Goal: Feedback & Contribution: Submit feedback/report problem

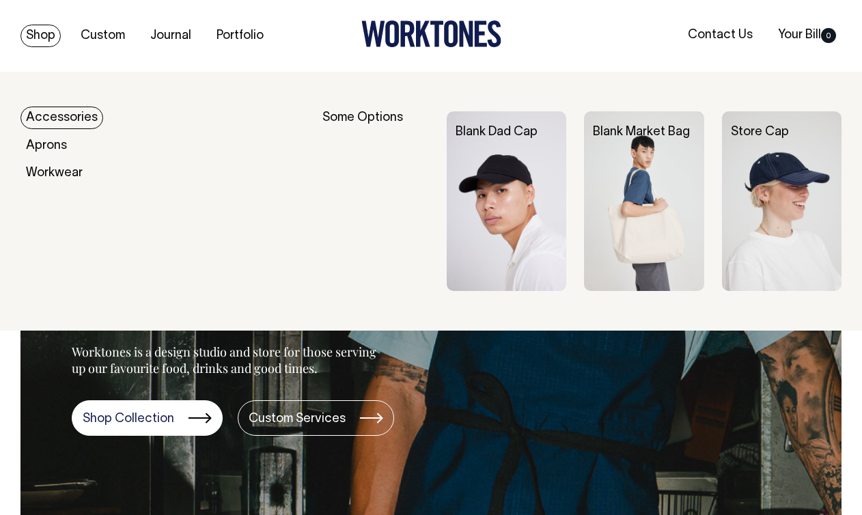
click at [509, 160] on img at bounding box center [507, 201] width 120 height 180
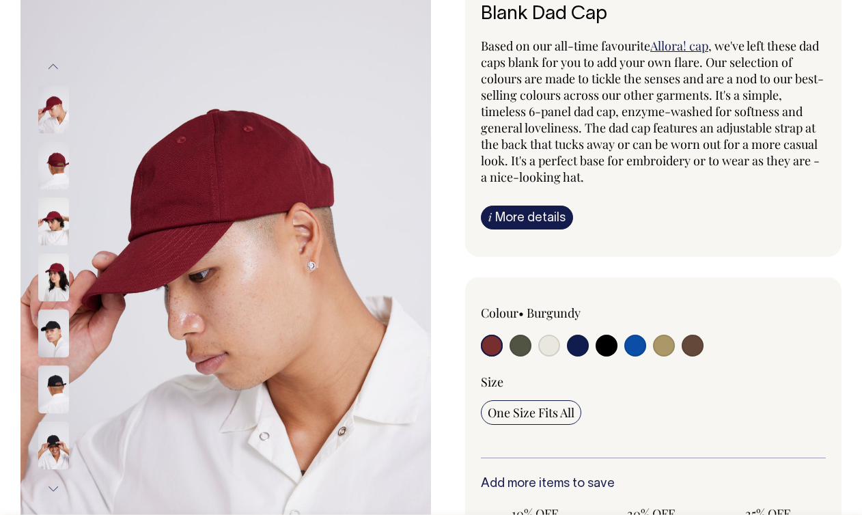
click at [696, 350] on input "radio" at bounding box center [693, 346] width 22 height 22
radio input "true"
select select "Espresso"
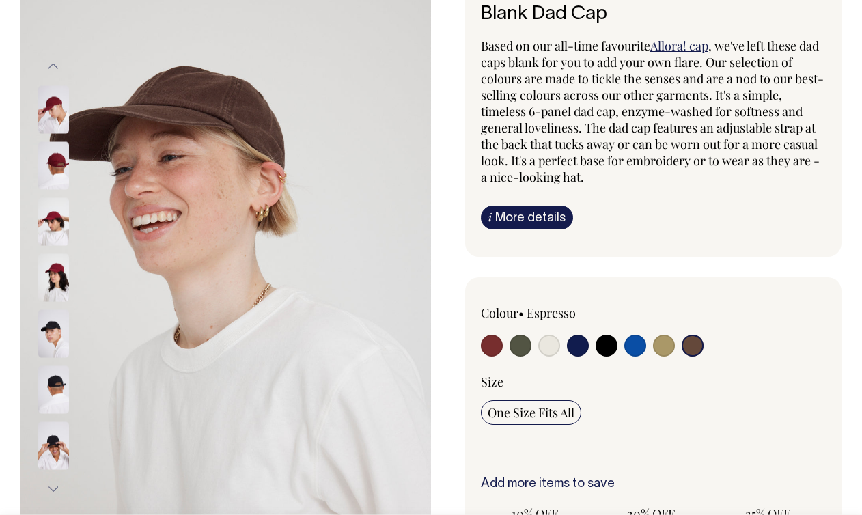
scroll to position [102, 0]
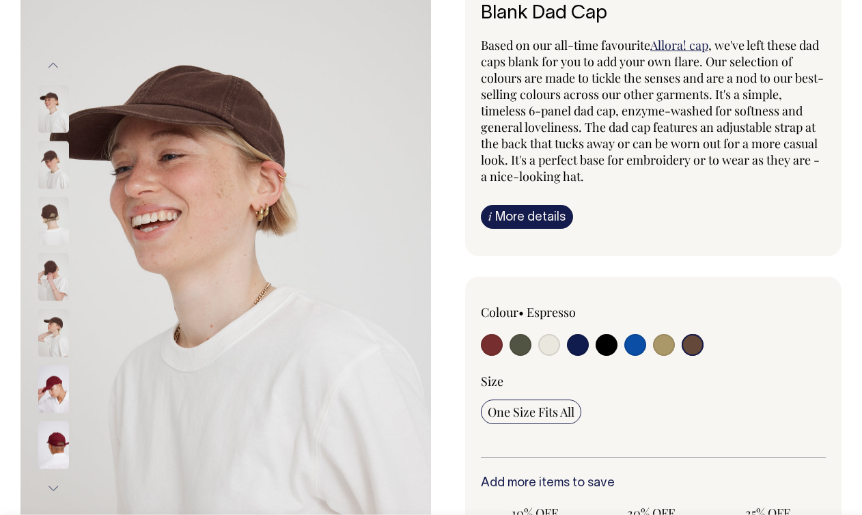
click at [48, 168] on img at bounding box center [53, 165] width 31 height 48
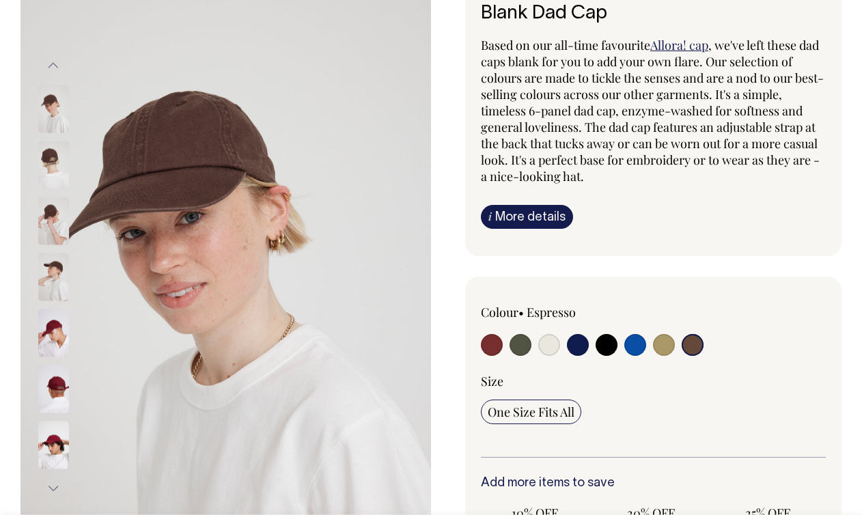
click at [49, 203] on div at bounding box center [72, 221] width 68 height 56
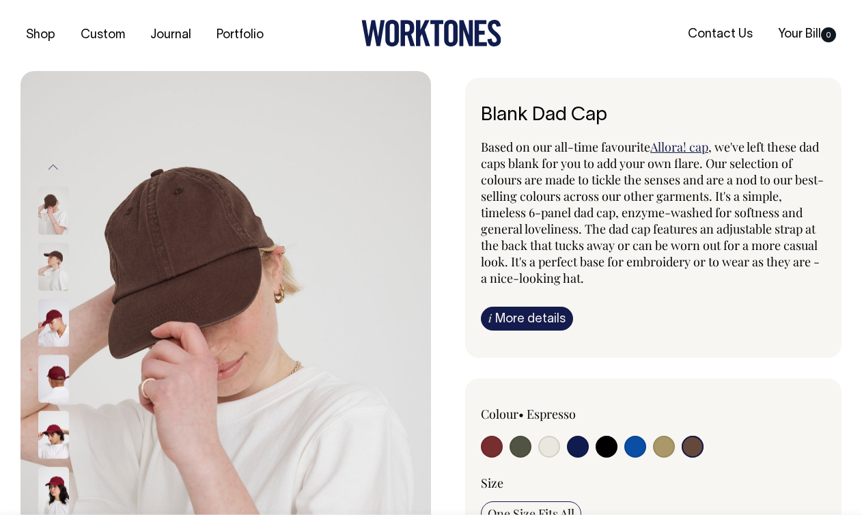
scroll to position [0, 0]
click at [51, 372] on img at bounding box center [53, 379] width 31 height 48
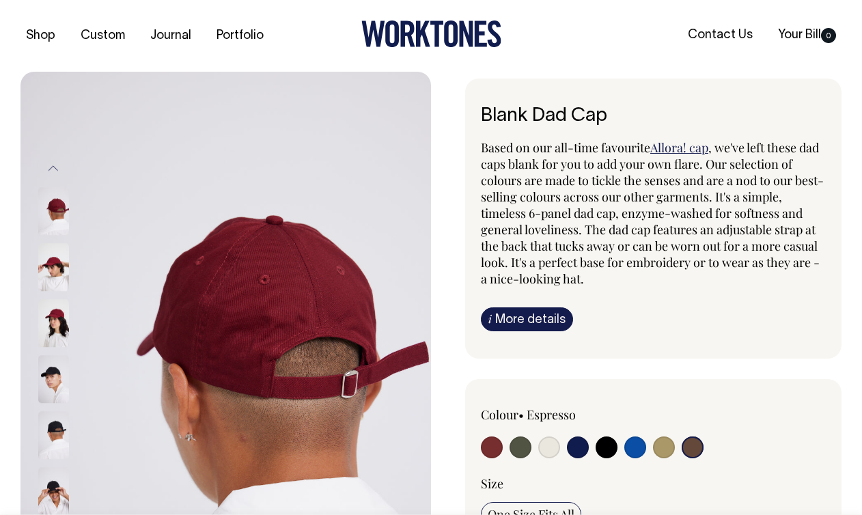
click at [59, 209] on img at bounding box center [53, 212] width 31 height 48
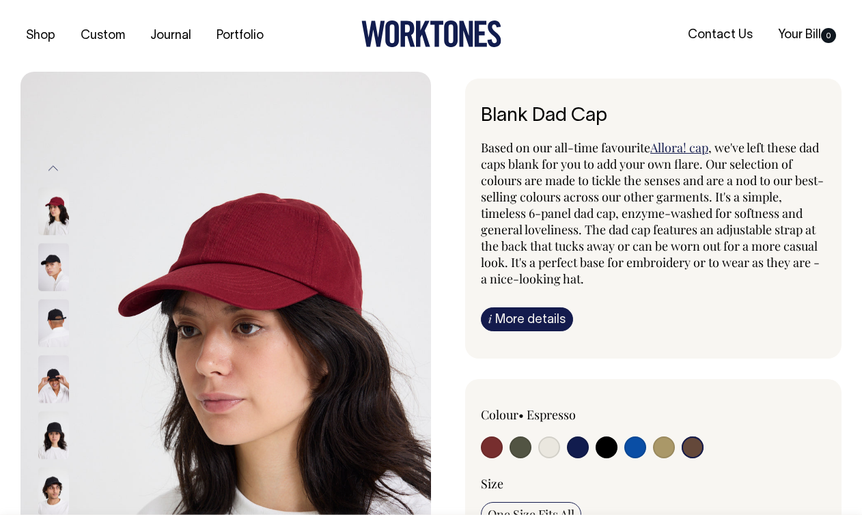
click at [55, 442] on img at bounding box center [53, 436] width 31 height 48
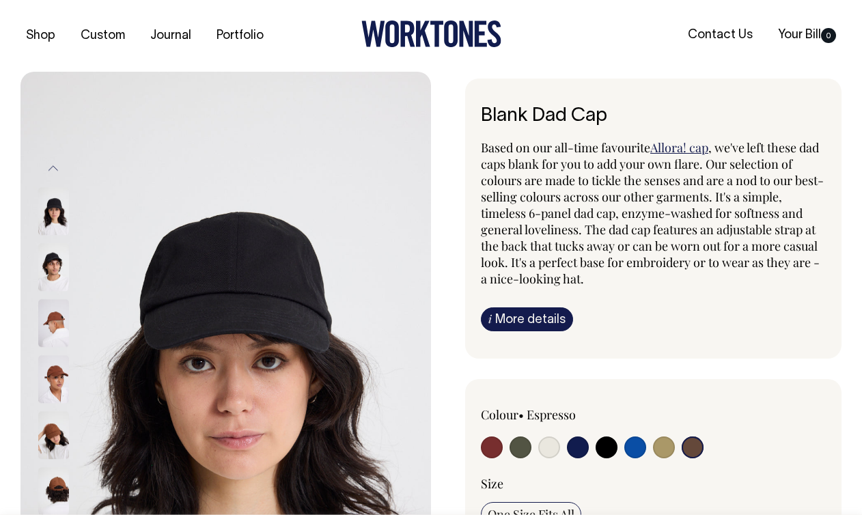
click at [697, 446] on input "radio" at bounding box center [693, 447] width 22 height 22
click at [697, 445] on input "radio" at bounding box center [693, 447] width 22 height 22
click at [645, 449] on input "radio" at bounding box center [635, 447] width 22 height 22
radio input "true"
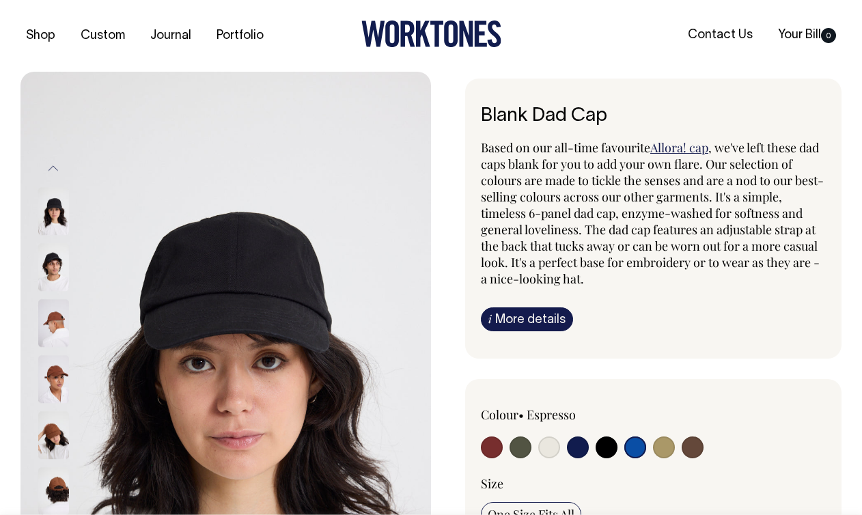
select select "Worker Blue"
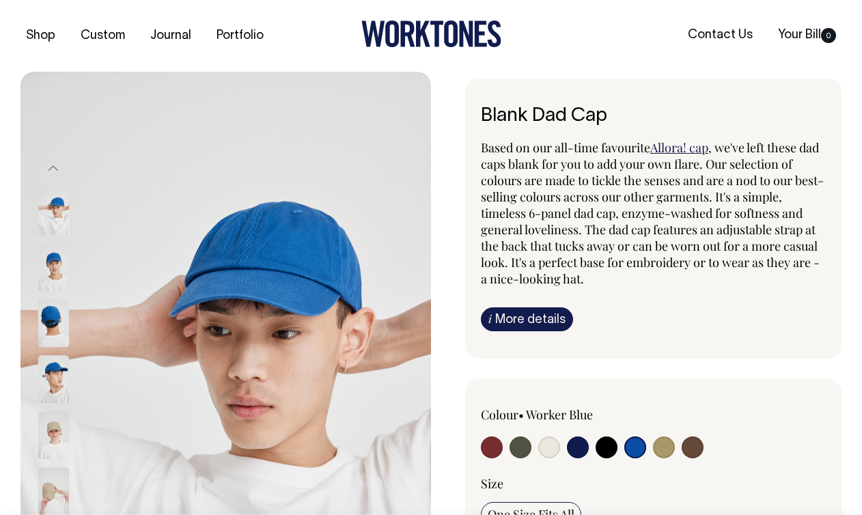
click at [695, 447] on input "radio" at bounding box center [693, 447] width 22 height 22
radio input "true"
select select "Espresso"
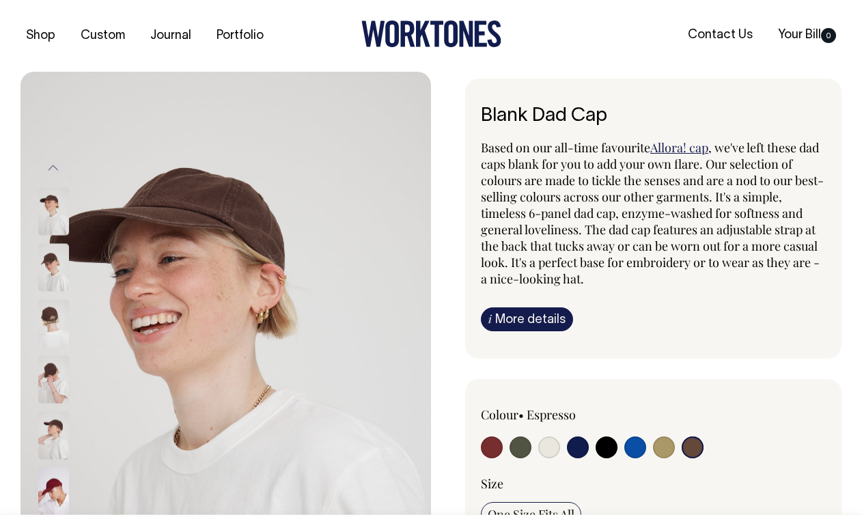
click at [51, 315] on img at bounding box center [53, 323] width 31 height 48
click at [53, 373] on img at bounding box center [53, 379] width 31 height 48
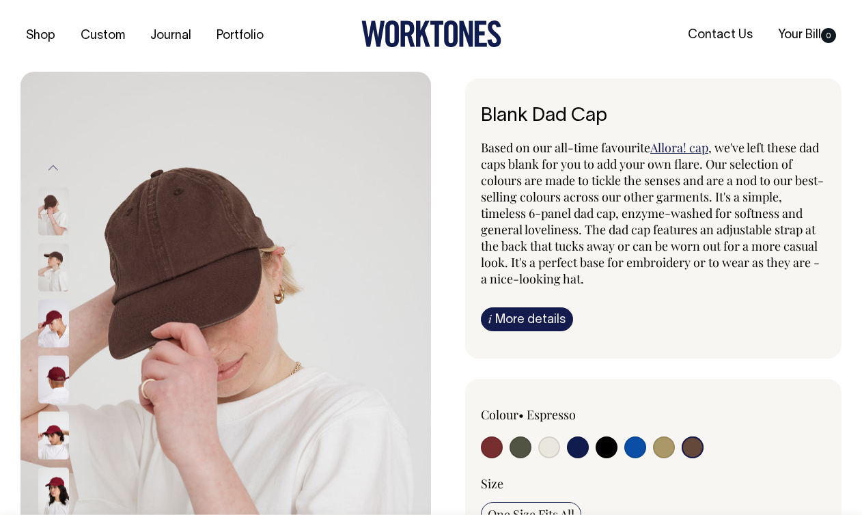
click at [51, 218] on img at bounding box center [53, 211] width 31 height 48
click at [51, 268] on img at bounding box center [53, 267] width 31 height 48
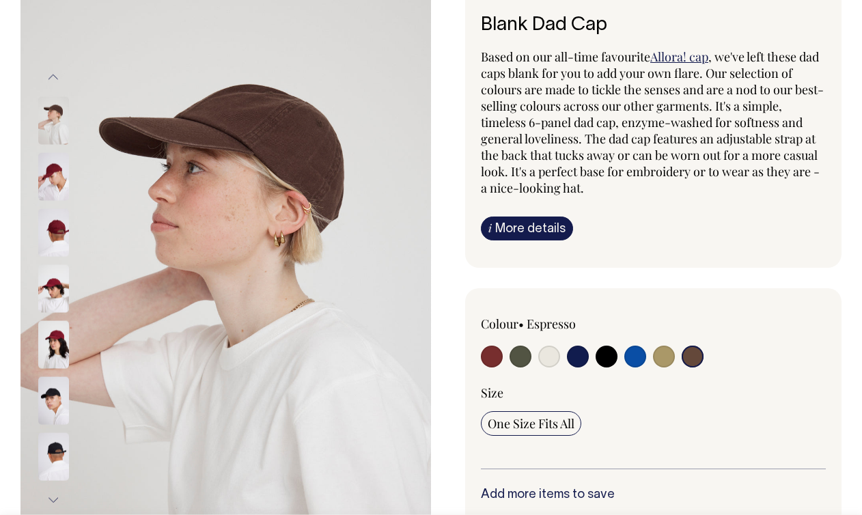
scroll to position [92, 0]
click at [524, 212] on div "Based on our all-time favourite Allora! cap , we've left these dad caps blank f…" at bounding box center [653, 144] width 345 height 192
click at [532, 221] on link "i More details" at bounding box center [527, 228] width 92 height 24
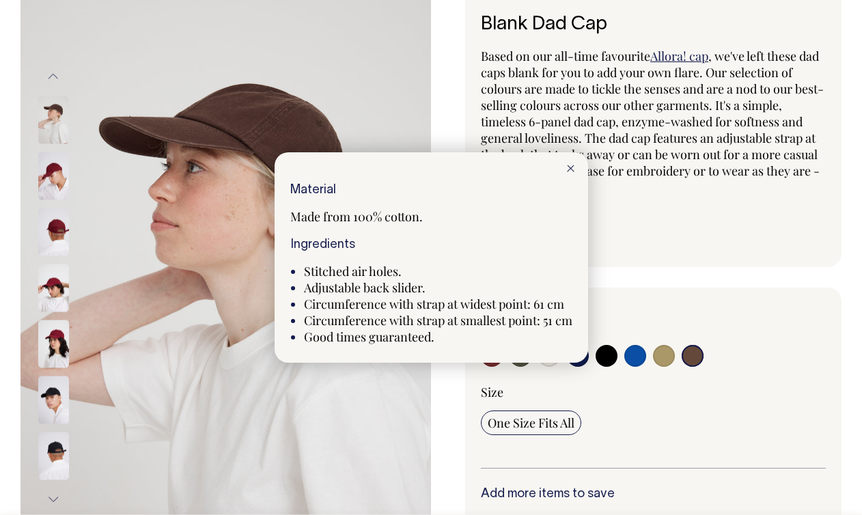
click at [569, 169] on icon at bounding box center [571, 168] width 8 height 7
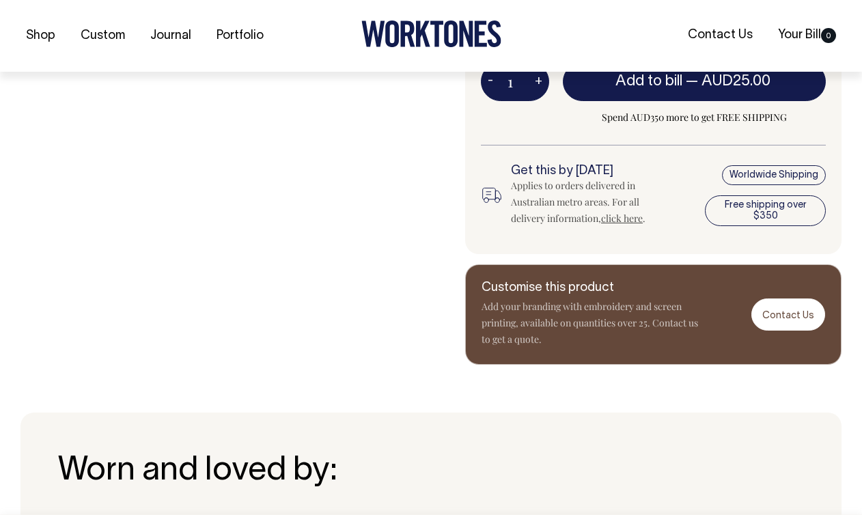
scroll to position [616, 0]
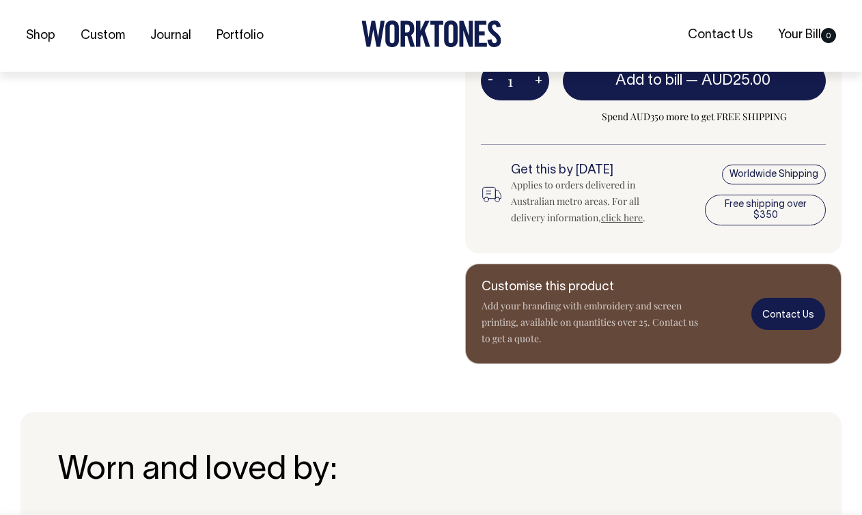
click at [793, 308] on link "Contact Us" at bounding box center [788, 314] width 74 height 32
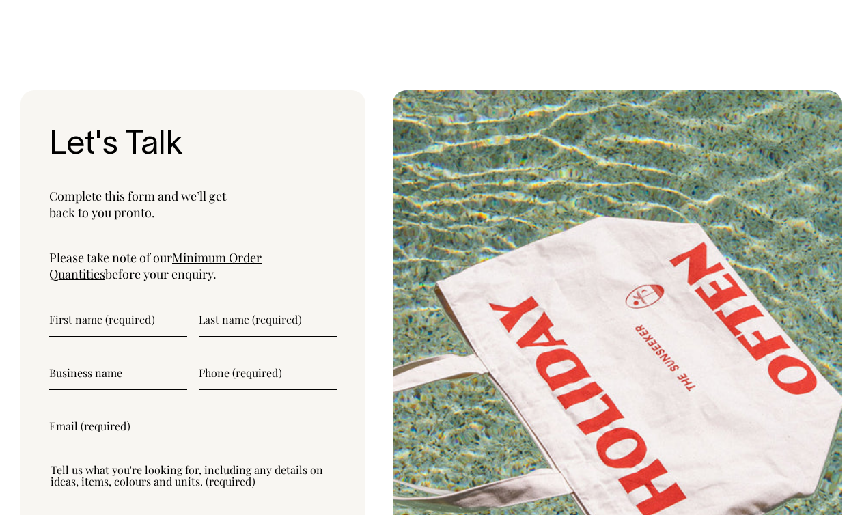
scroll to position [4763, 0]
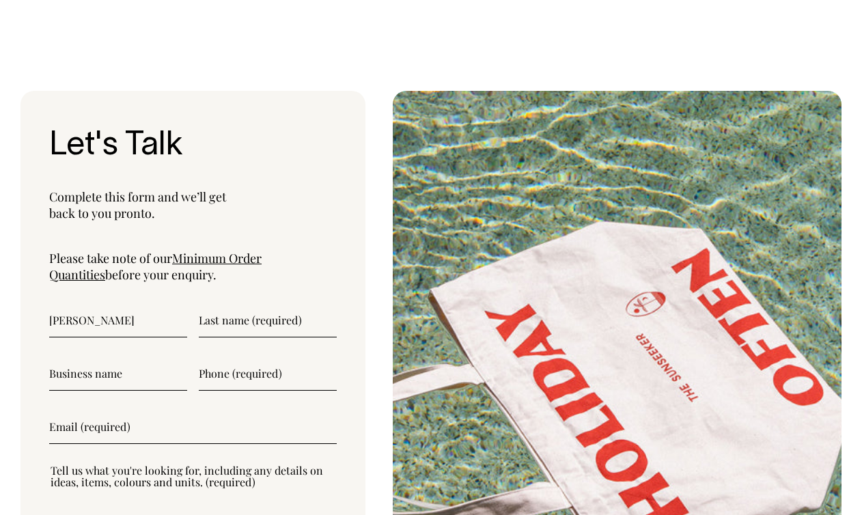
type input"] "[PERSON_NAME]"
type input"] "Woven Health"
type input"] "0421237076"
type input"] "hello@wovenhealth.com.au"
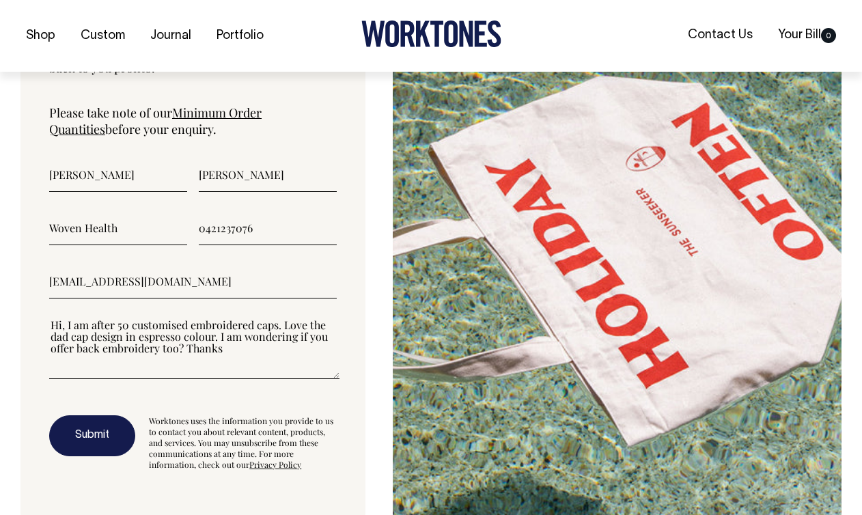
scroll to position [4910, 0]
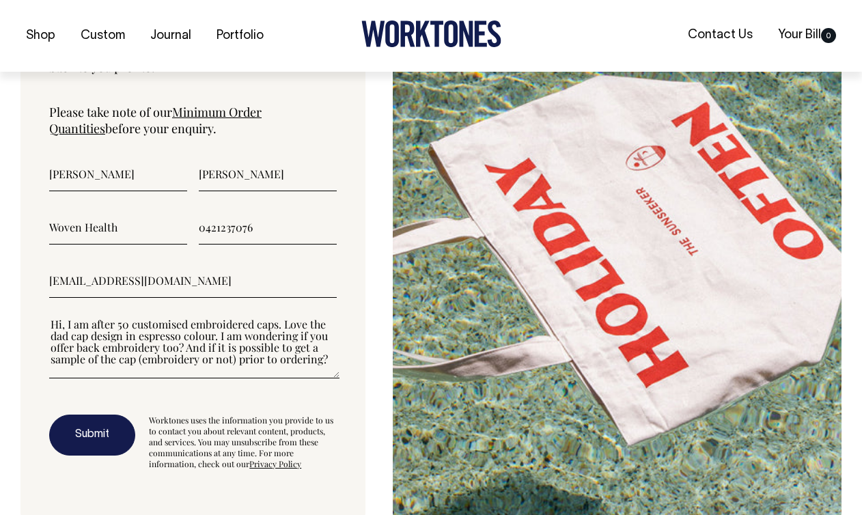
click at [229, 325] on textarea"] "Hi, I am after 50 customised embroidered caps. Love the dad cap design in espre…" at bounding box center [194, 347] width 290 height 61
click at [342, 328] on div "Let's Talk Complete this form and we’ll get back to you pronto. Please take not…" at bounding box center [192, 235] width 345 height 581
click at [339, 326] on div "Let's Talk Complete this form and we’ll get back to you pronto. Please take not…" at bounding box center [192, 235] width 345 height 581
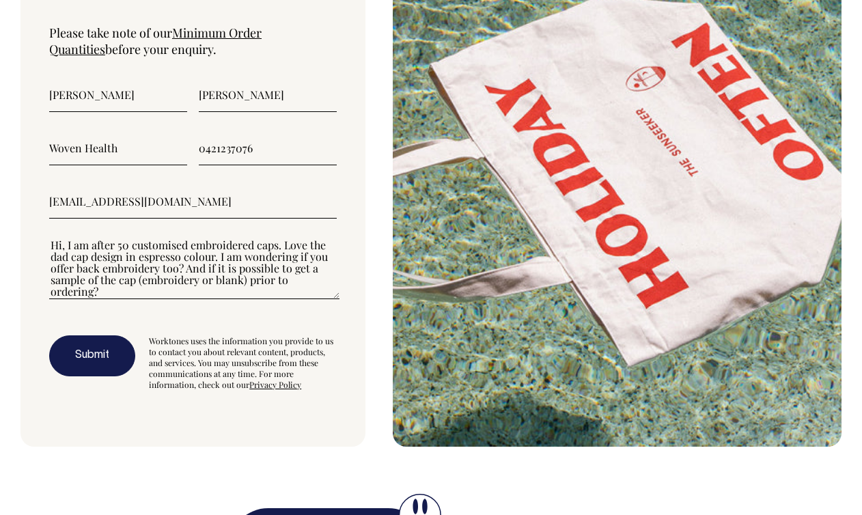
scroll to position [4988, 0]
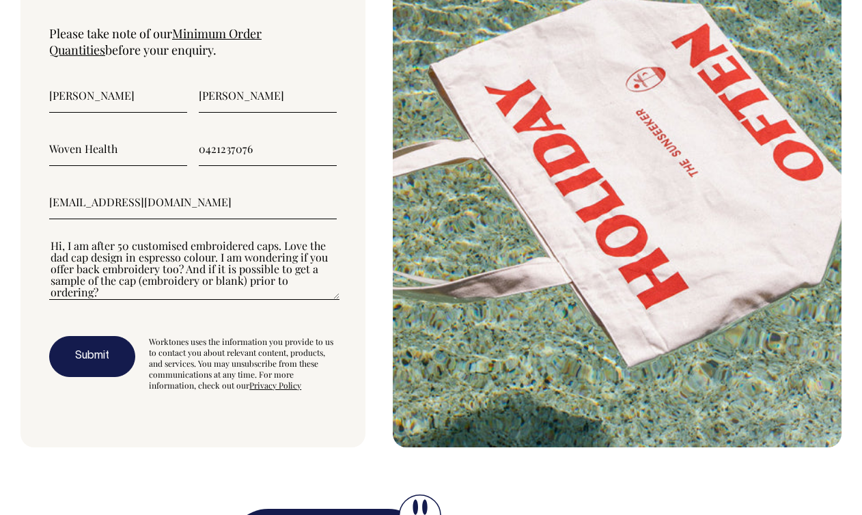
click at [336, 248] on textarea"] "Hi, I am after 50 customised embroidered caps. Love the dad cap design in espre…" at bounding box center [194, 268] width 290 height 61
type textarea"] "Hi, I am after 50 customised embroidered caps. Love the dad cap design in espre…"
click at [94, 336] on button "Submit" at bounding box center [92, 356] width 86 height 41
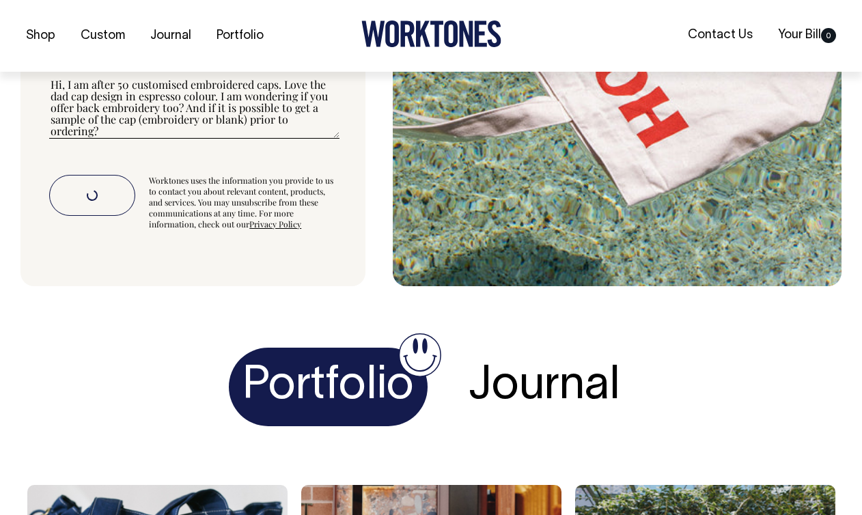
scroll to position [5200, 0]
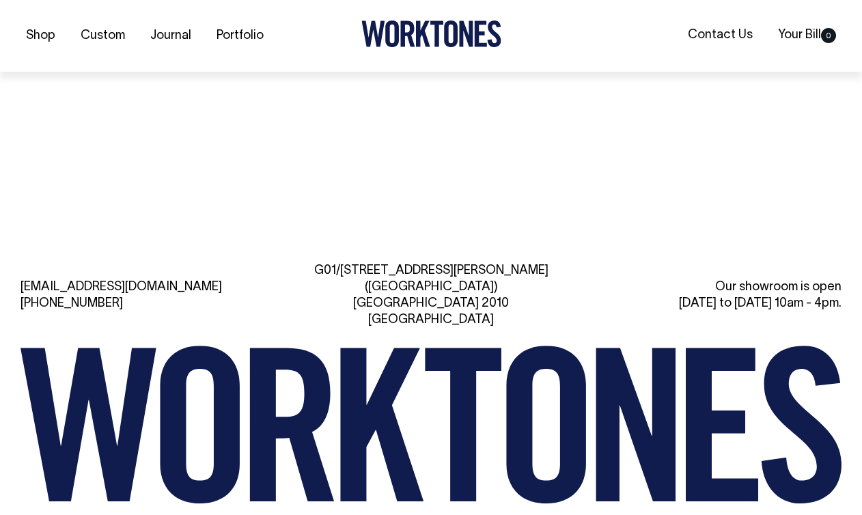
scroll to position [5894, 0]
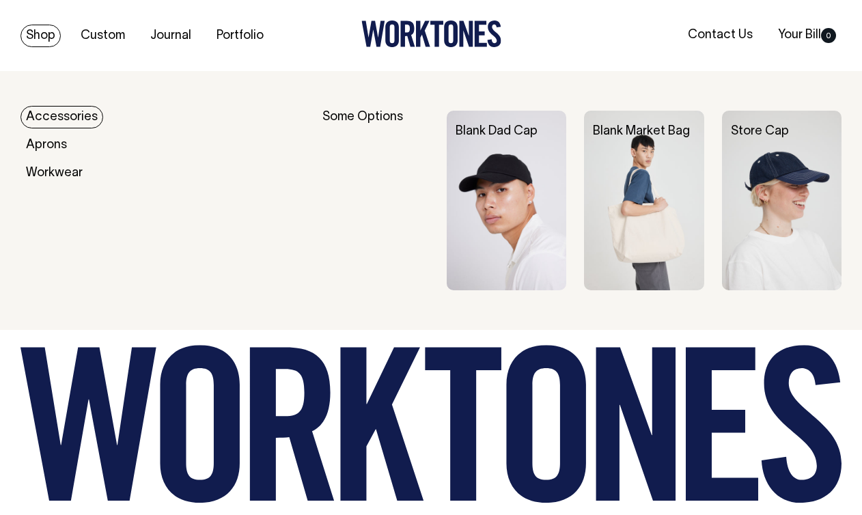
click at [361, 117] on div "Some Options" at bounding box center [375, 201] width 107 height 180
click at [631, 152] on img at bounding box center [644, 201] width 120 height 180
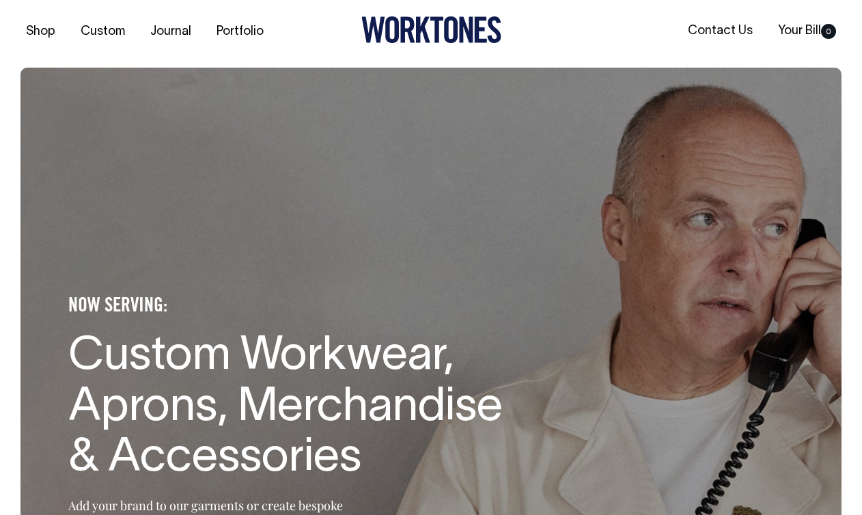
scroll to position [0, 0]
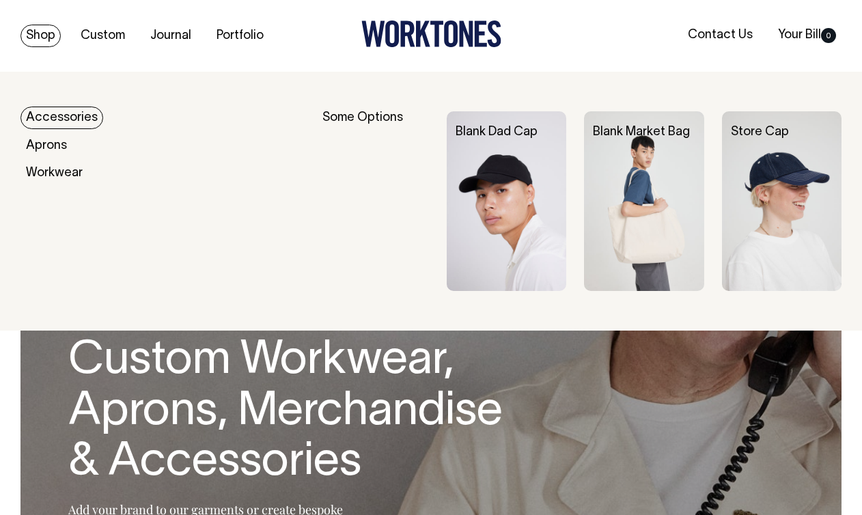
click at [770, 195] on img at bounding box center [782, 201] width 120 height 180
click at [622, 240] on img at bounding box center [644, 201] width 120 height 180
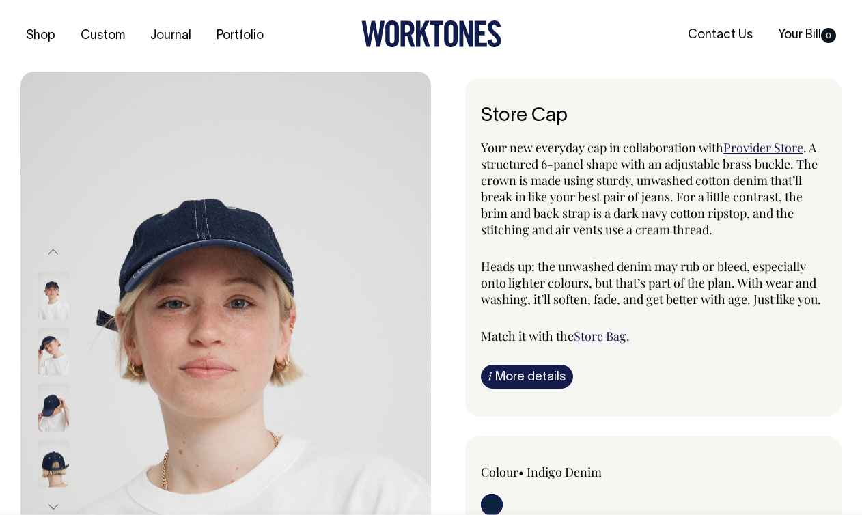
click at [55, 350] on img at bounding box center [53, 351] width 31 height 48
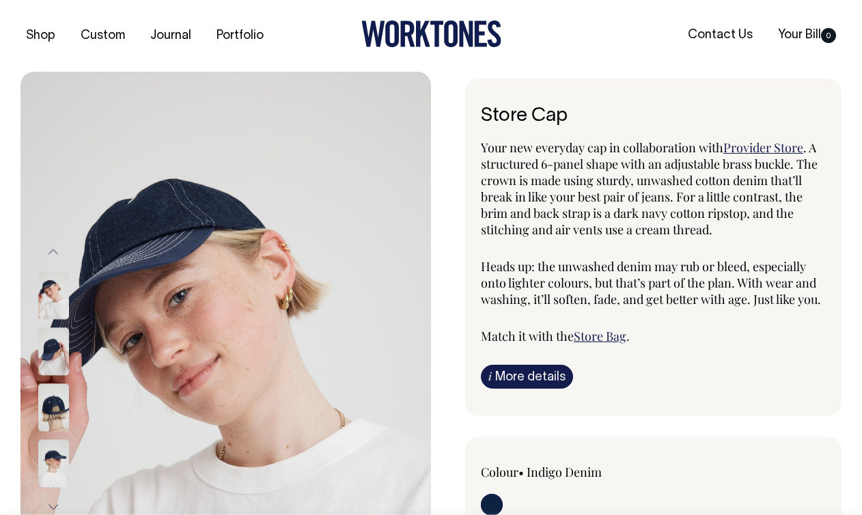
click at [52, 381] on div at bounding box center [72, 407] width 68 height 56
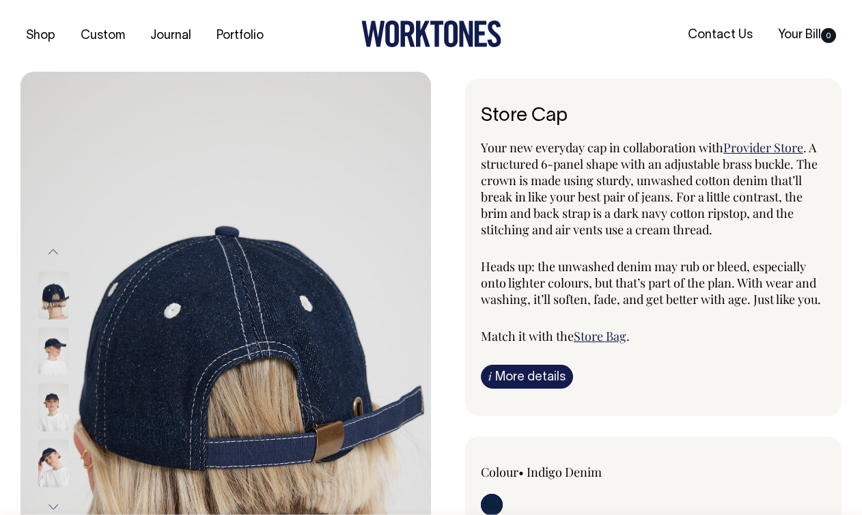
click at [53, 363] on img at bounding box center [53, 351] width 31 height 48
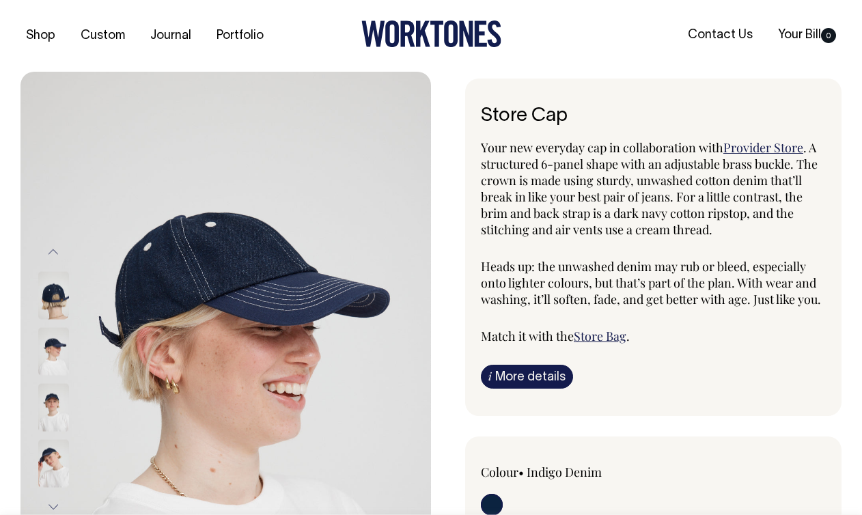
click at [53, 402] on img at bounding box center [53, 407] width 31 height 48
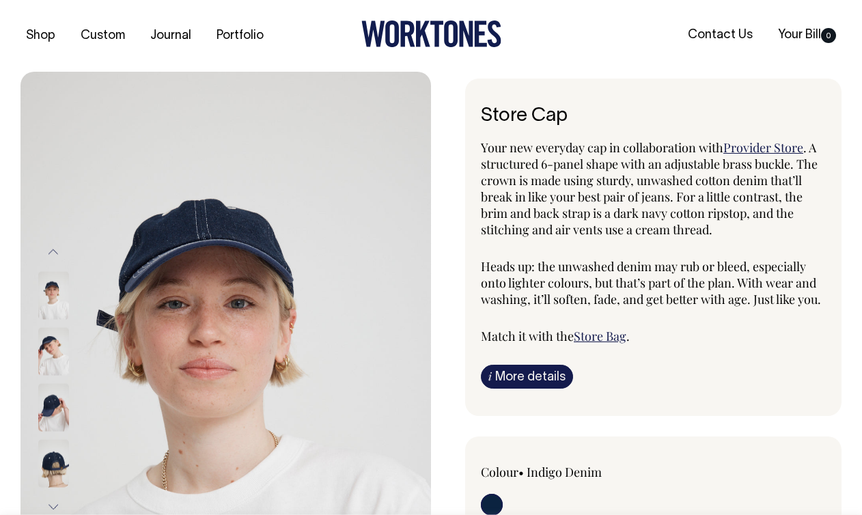
click at [604, 333] on link "Store Bag" at bounding box center [600, 336] width 53 height 16
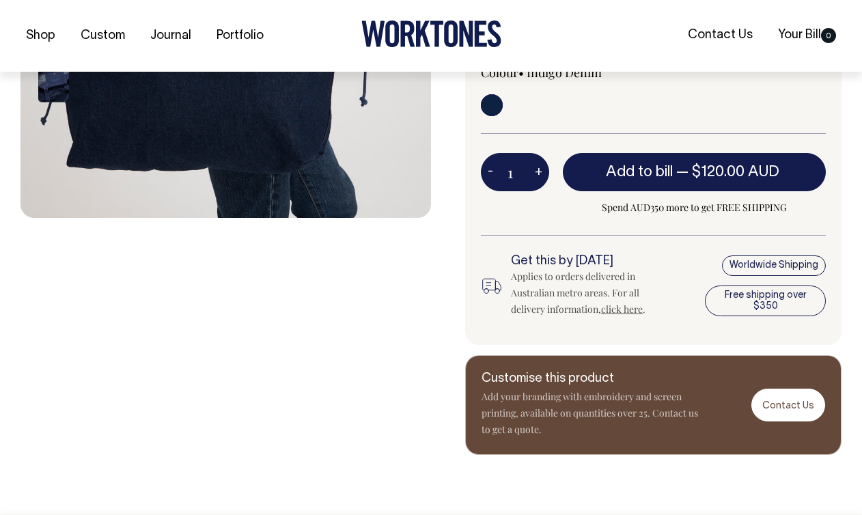
scroll to position [470, 0]
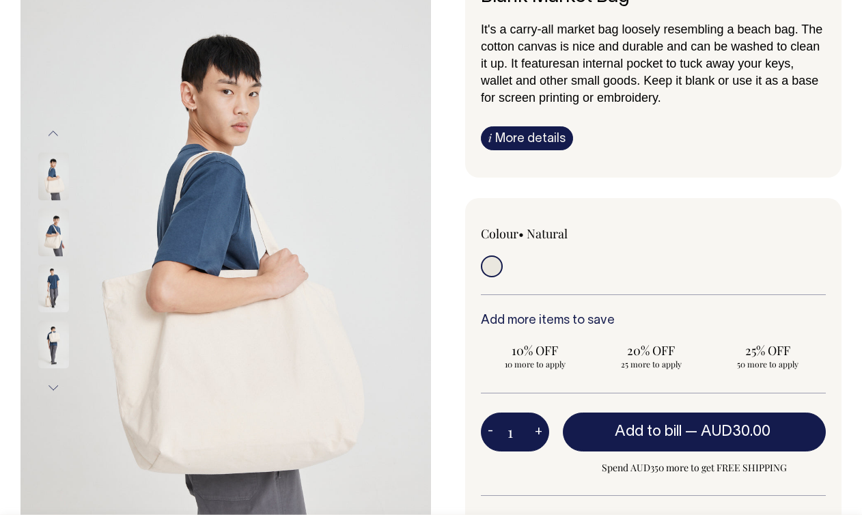
scroll to position [120, 0]
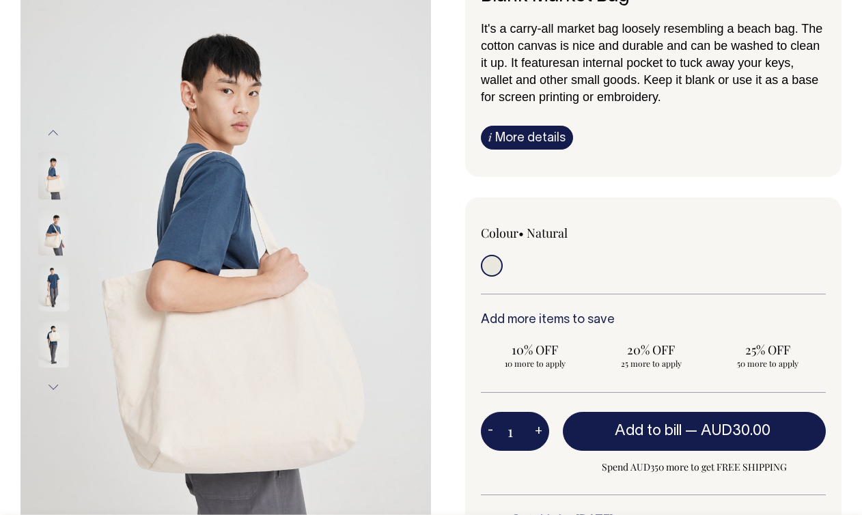
click at [51, 230] on img at bounding box center [53, 232] width 31 height 48
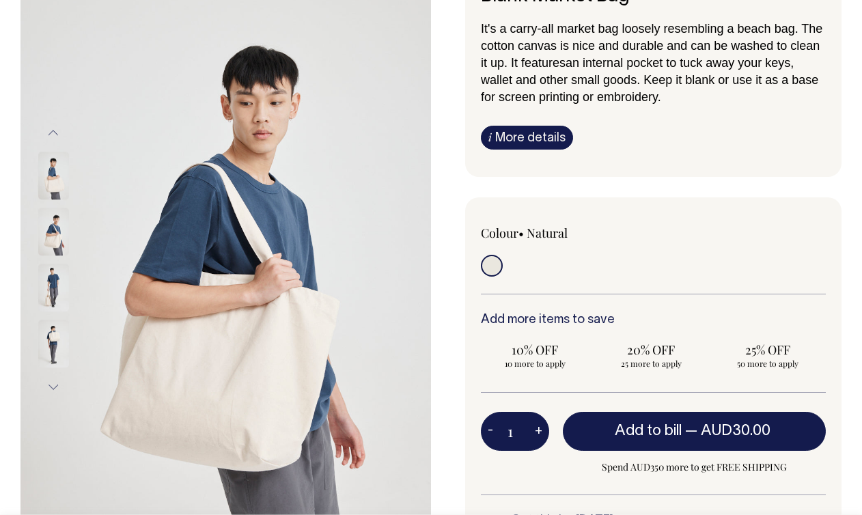
click at [53, 283] on img at bounding box center [53, 288] width 31 height 48
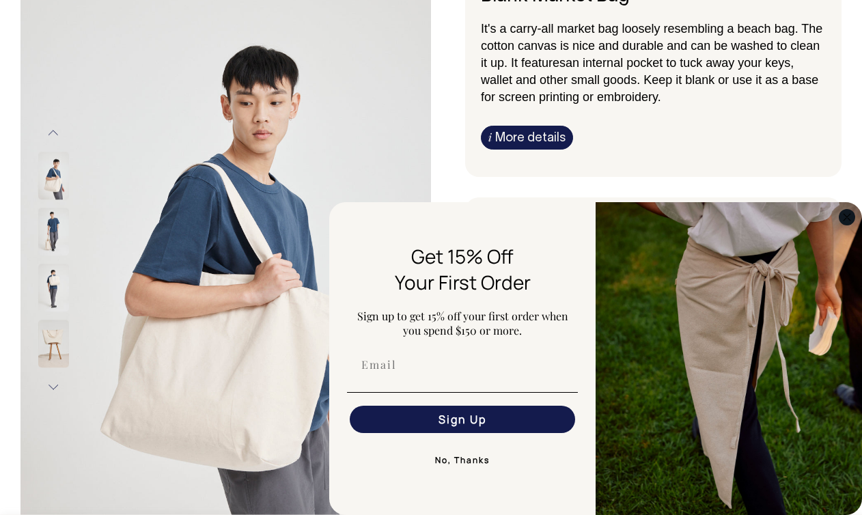
click at [849, 215] on icon "Close dialog" at bounding box center [847, 217] width 7 height 7
